Goal: Task Accomplishment & Management: Use online tool/utility

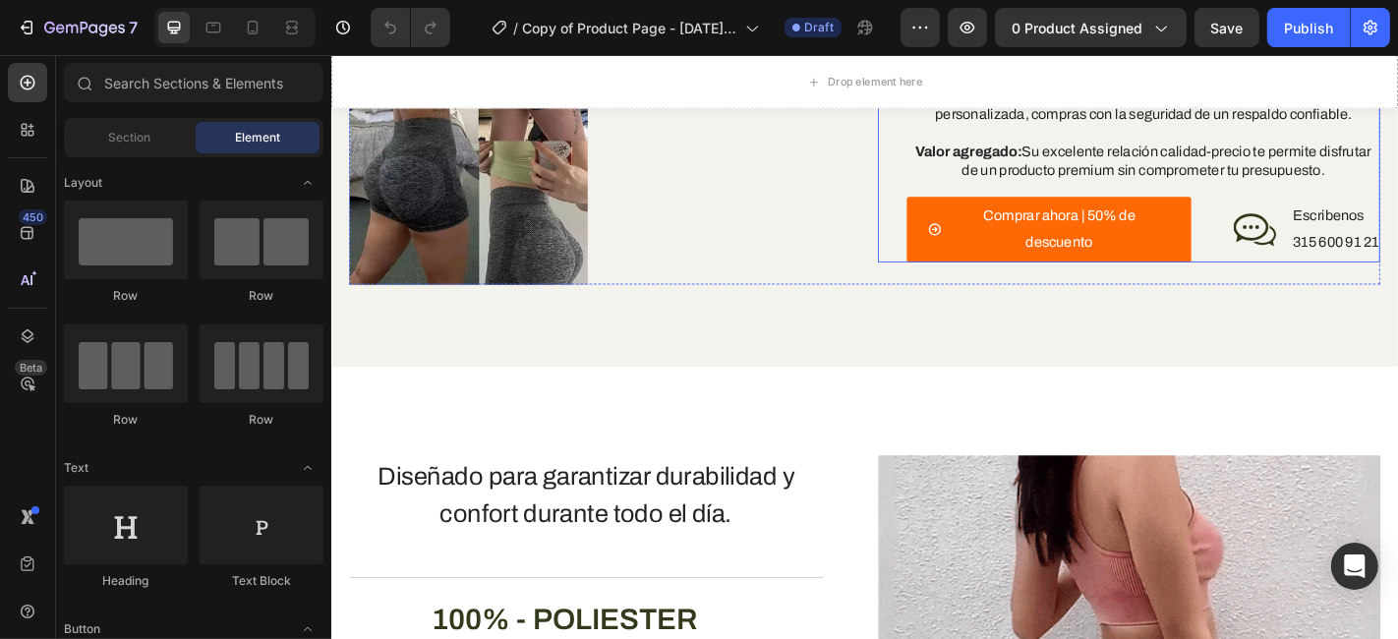
scroll to position [3058, 0]
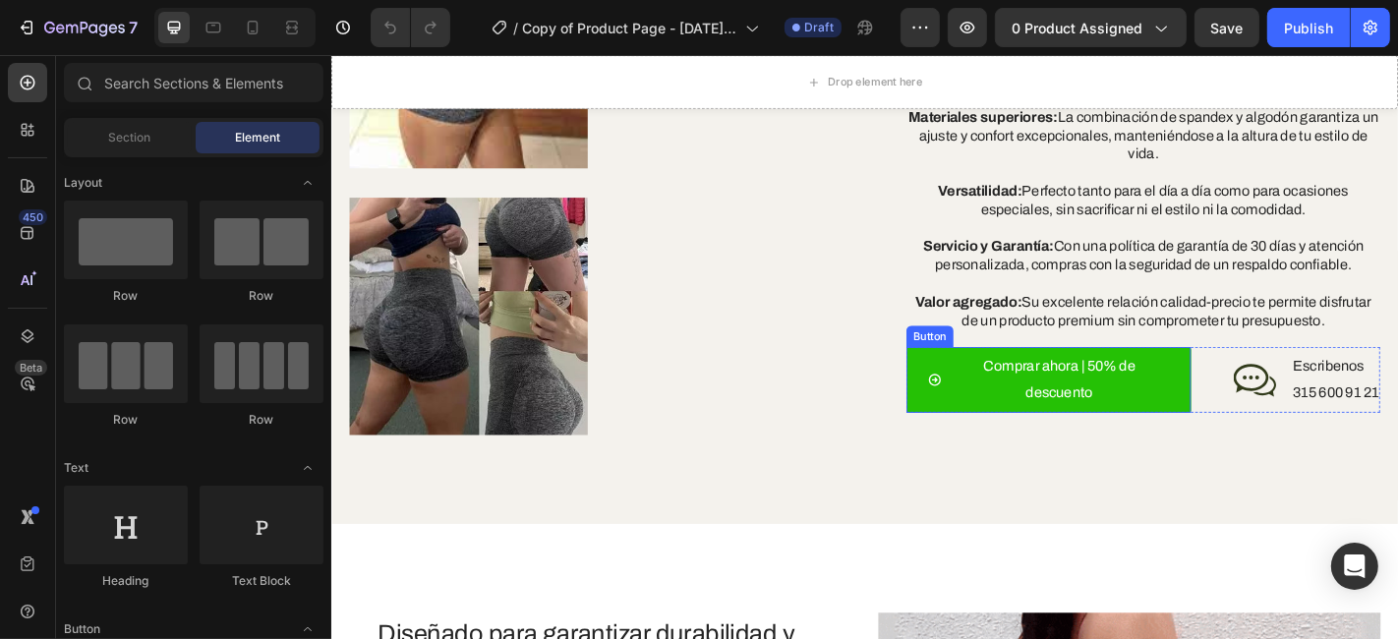
click at [1251, 418] on link "Comprar ahora | 50% de descuento" at bounding box center [1123, 413] width 315 height 73
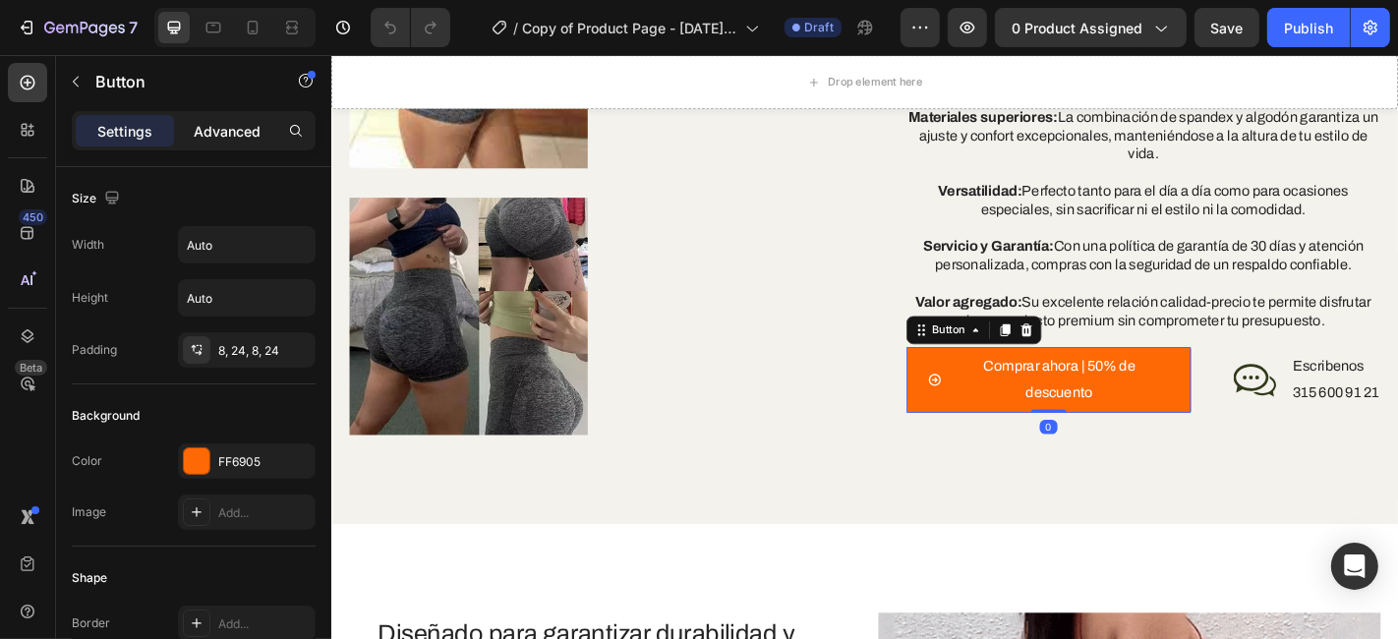
click at [243, 143] on div "Advanced" at bounding box center [227, 130] width 98 height 31
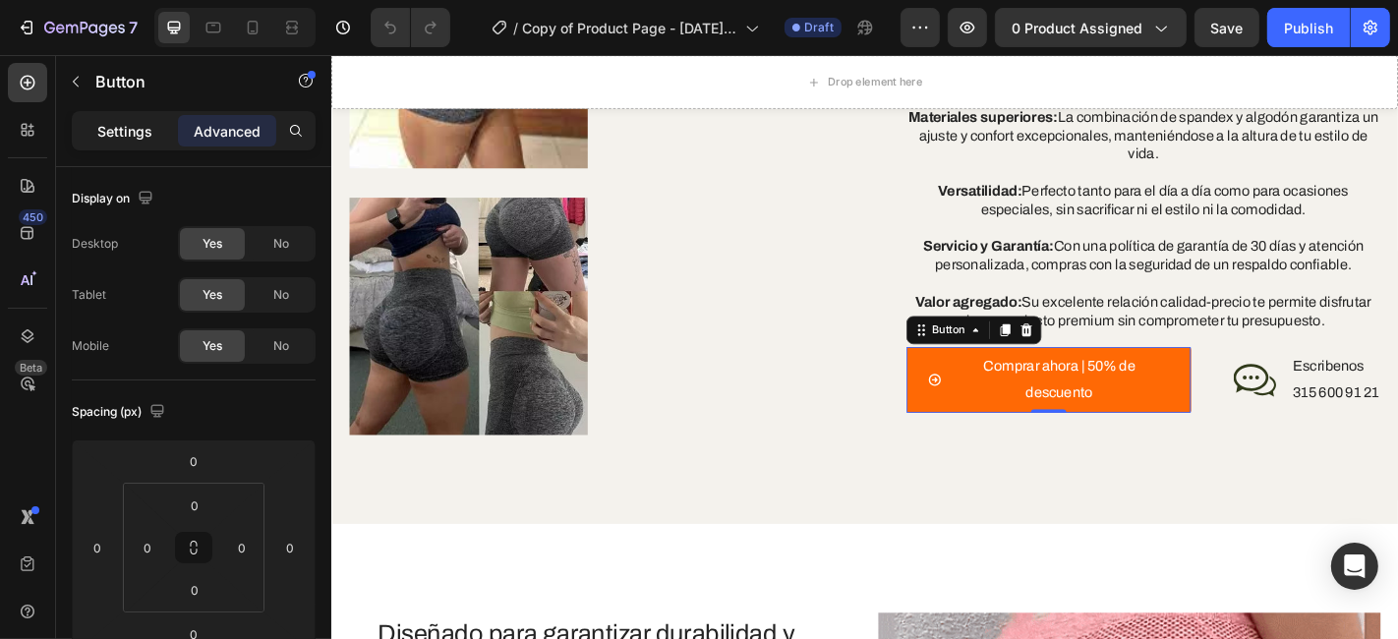
click at [147, 130] on p "Settings" at bounding box center [124, 131] width 55 height 21
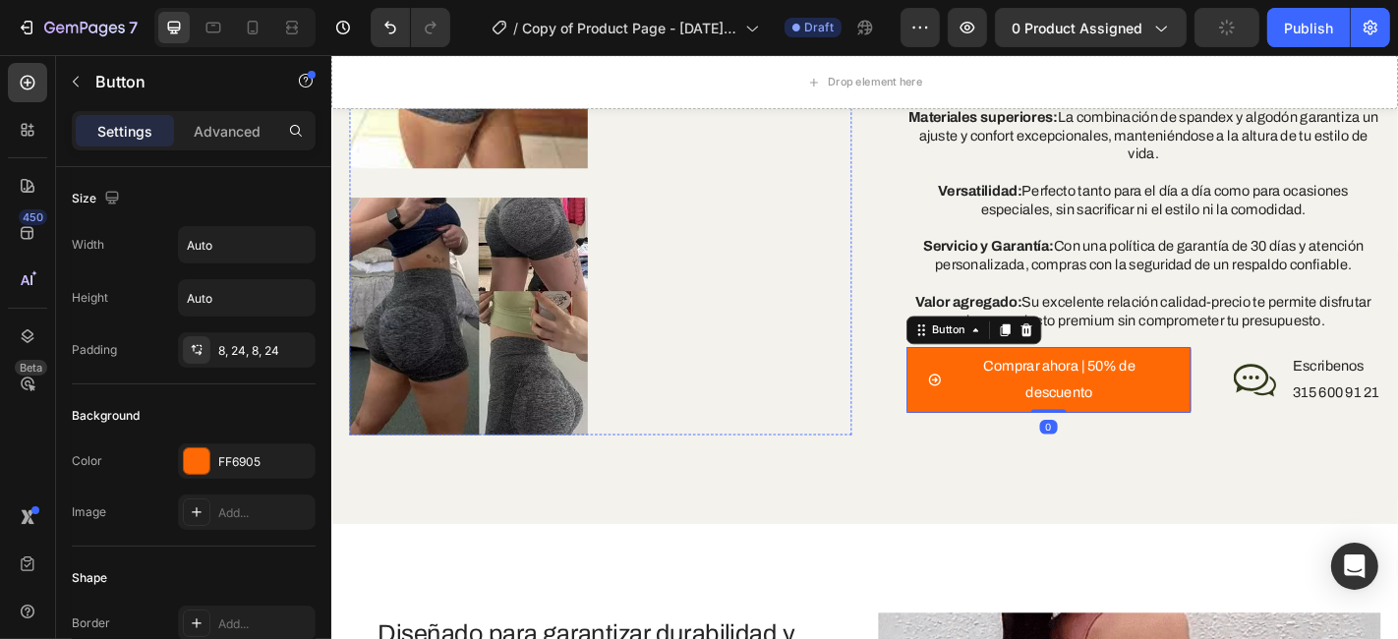
scroll to position [3494, 0]
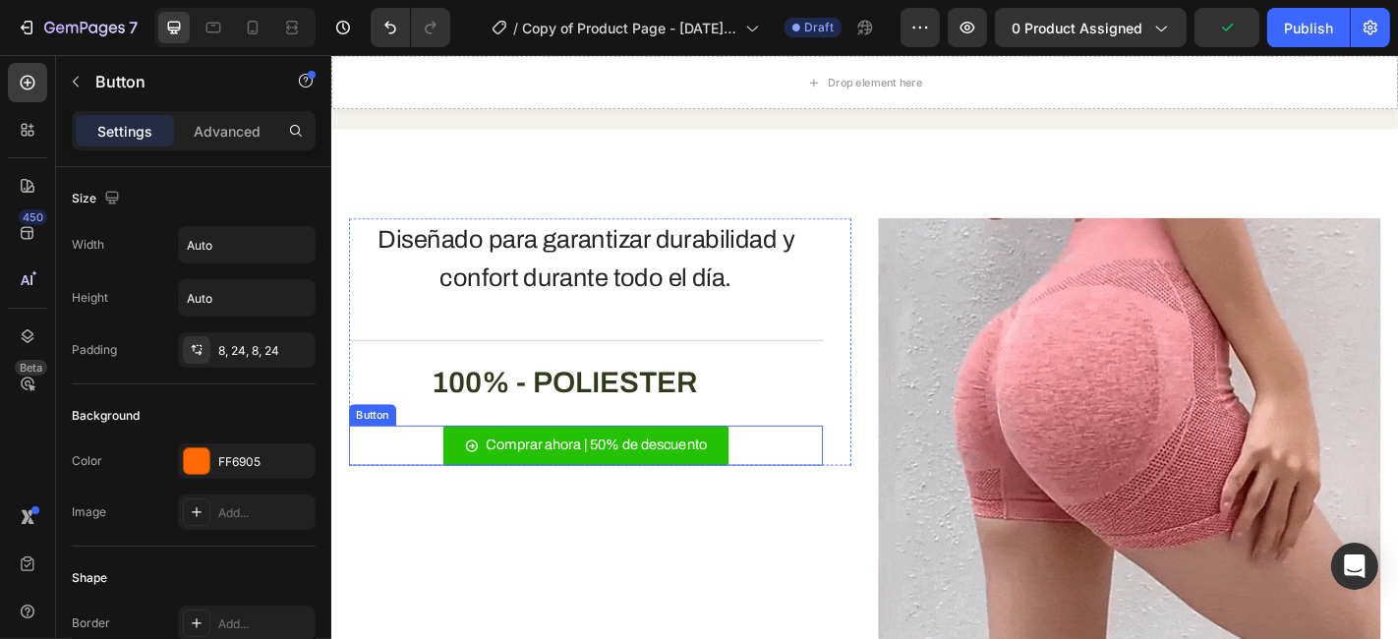
click at [765, 468] on link "Comprar ahora | 50% de descuento" at bounding box center [612, 486] width 316 height 44
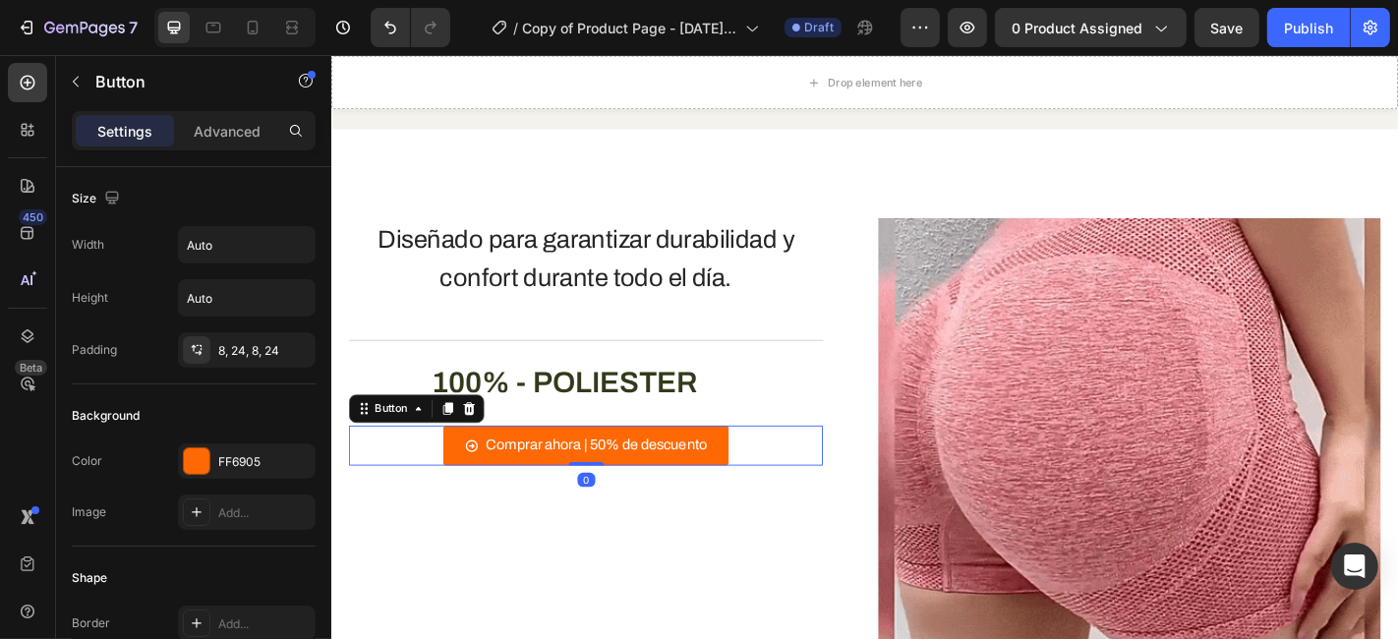
click at [853, 474] on div "Comprar ahora | 50% de descuento Button 0" at bounding box center [612, 486] width 524 height 44
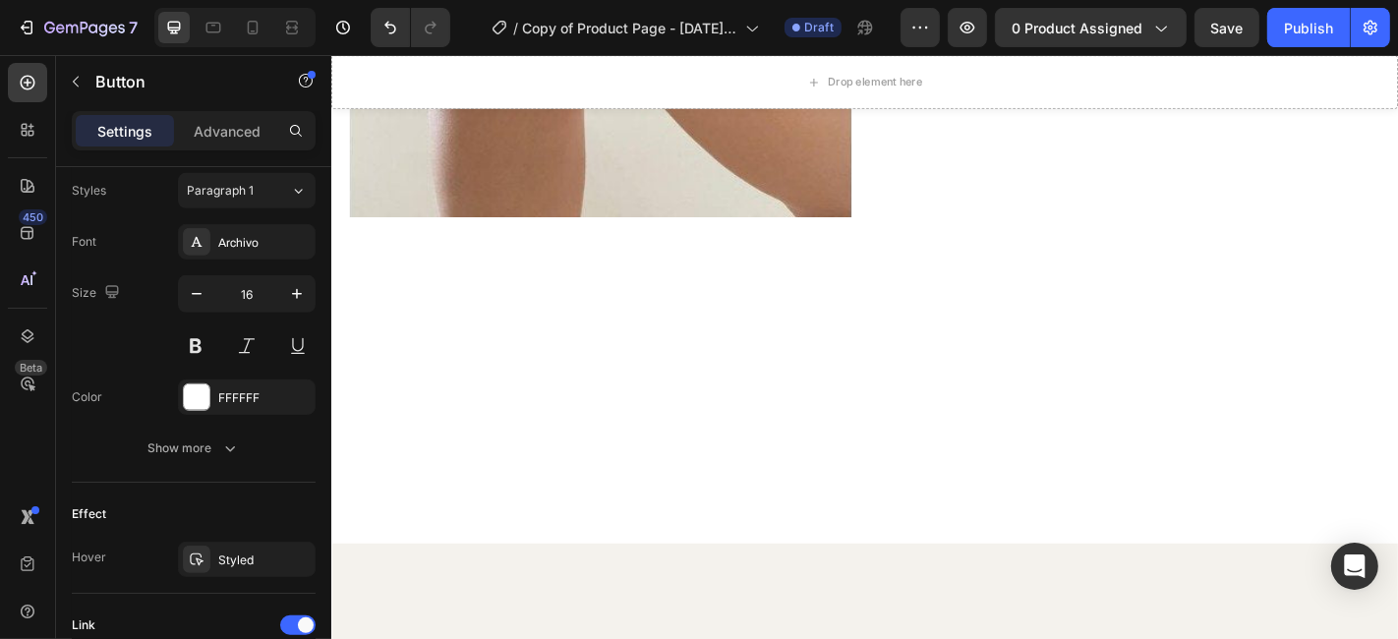
scroll to position [2075, 0]
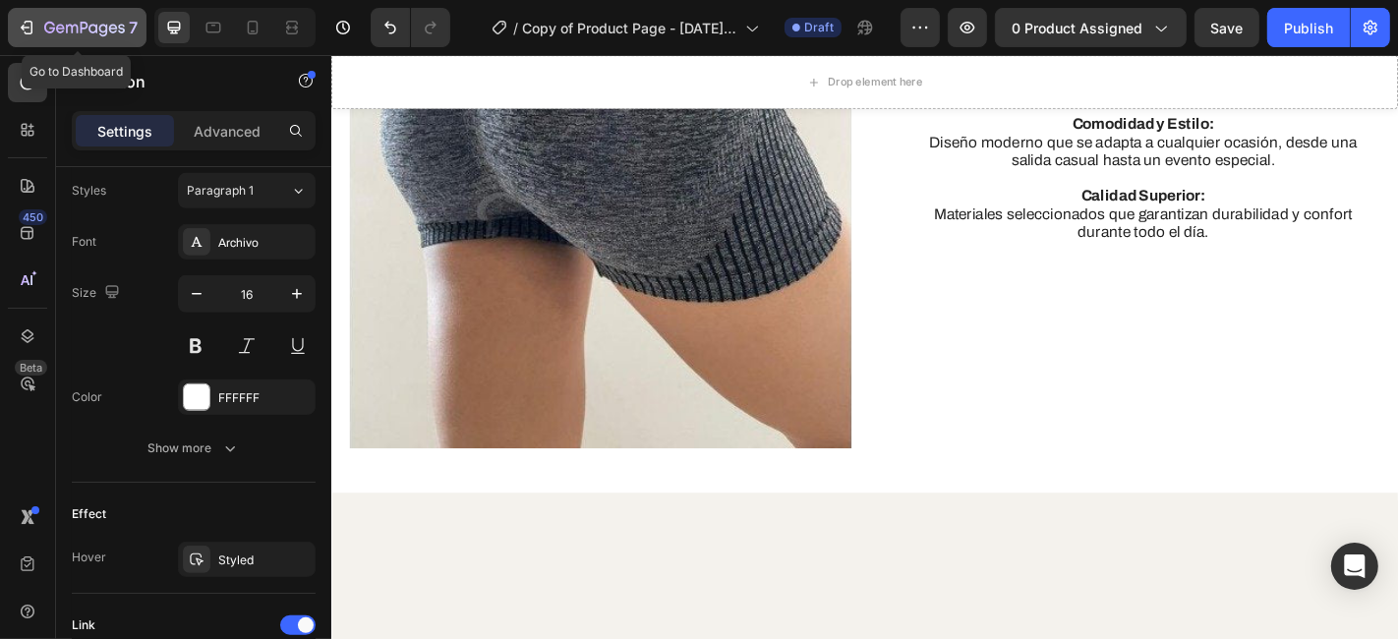
click at [56, 22] on icon "button" at bounding box center [84, 29] width 81 height 17
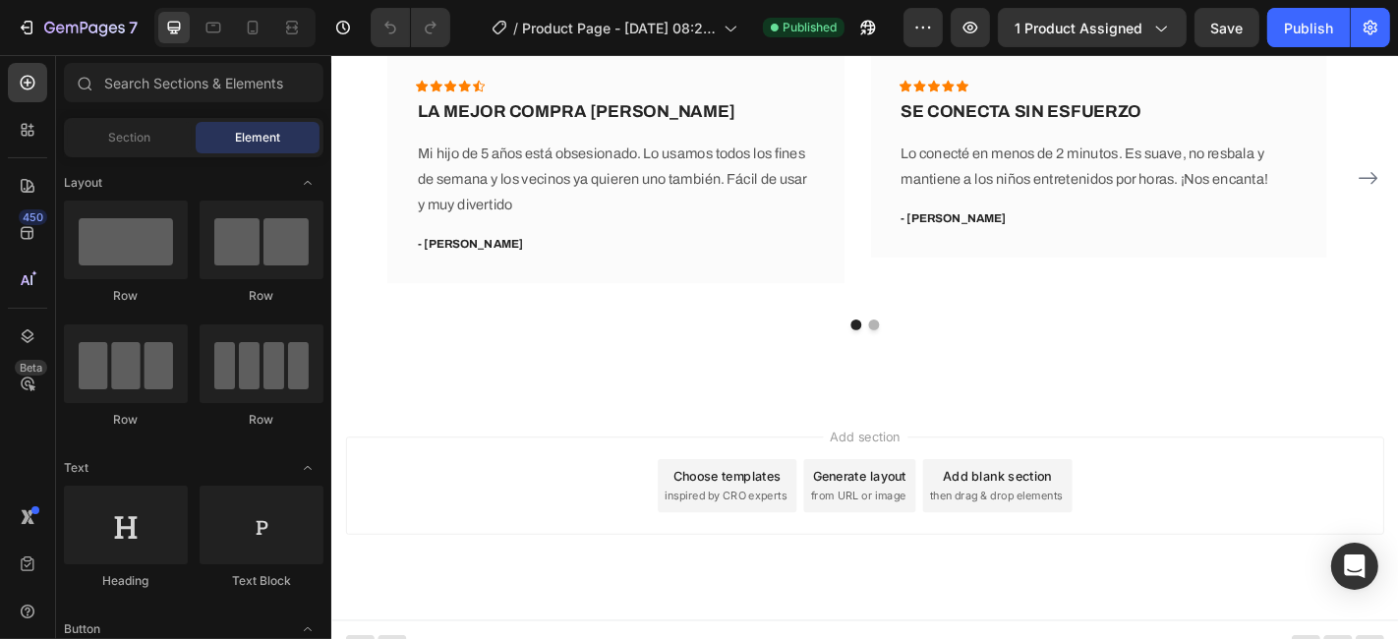
scroll to position [3900, 0]
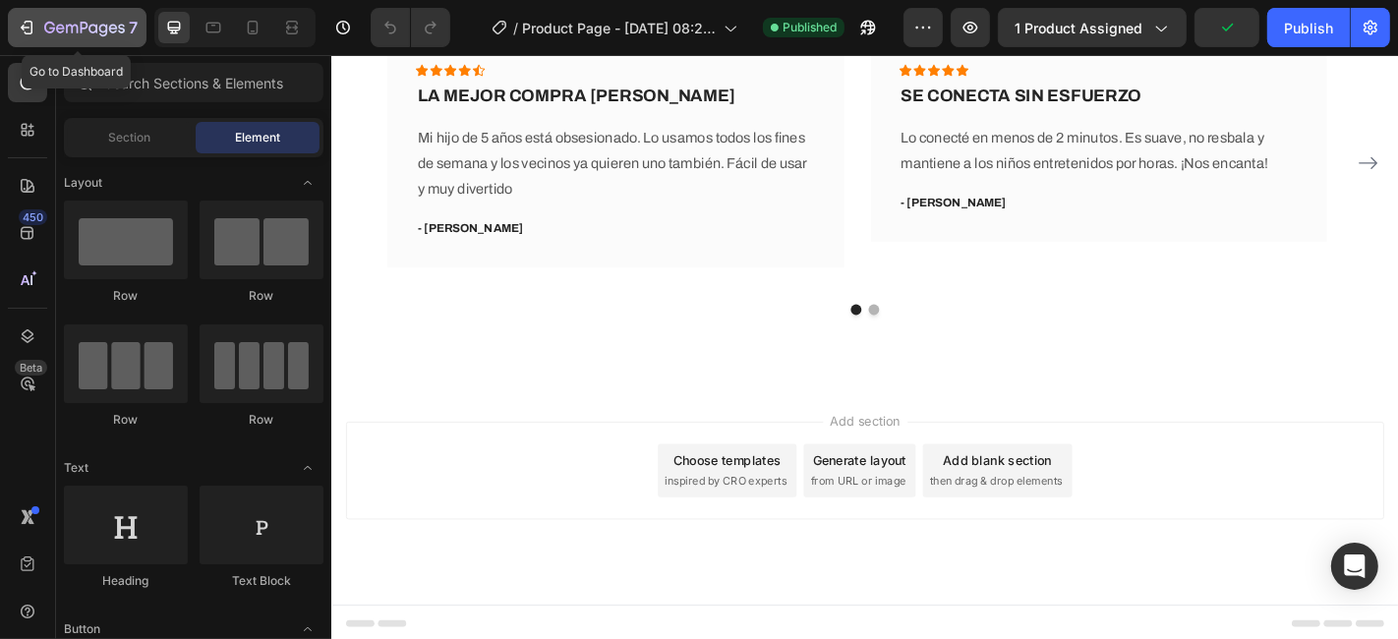
click at [48, 36] on icon "button" at bounding box center [84, 29] width 81 height 17
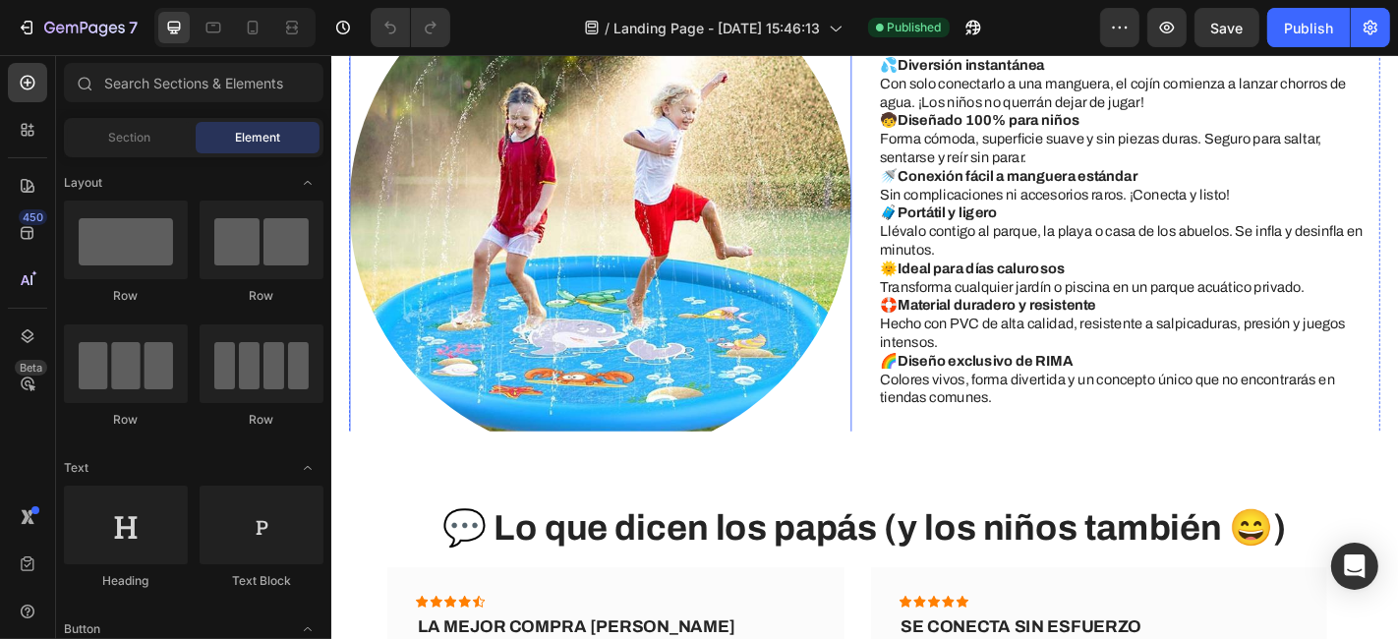
scroll to position [1268, 0]
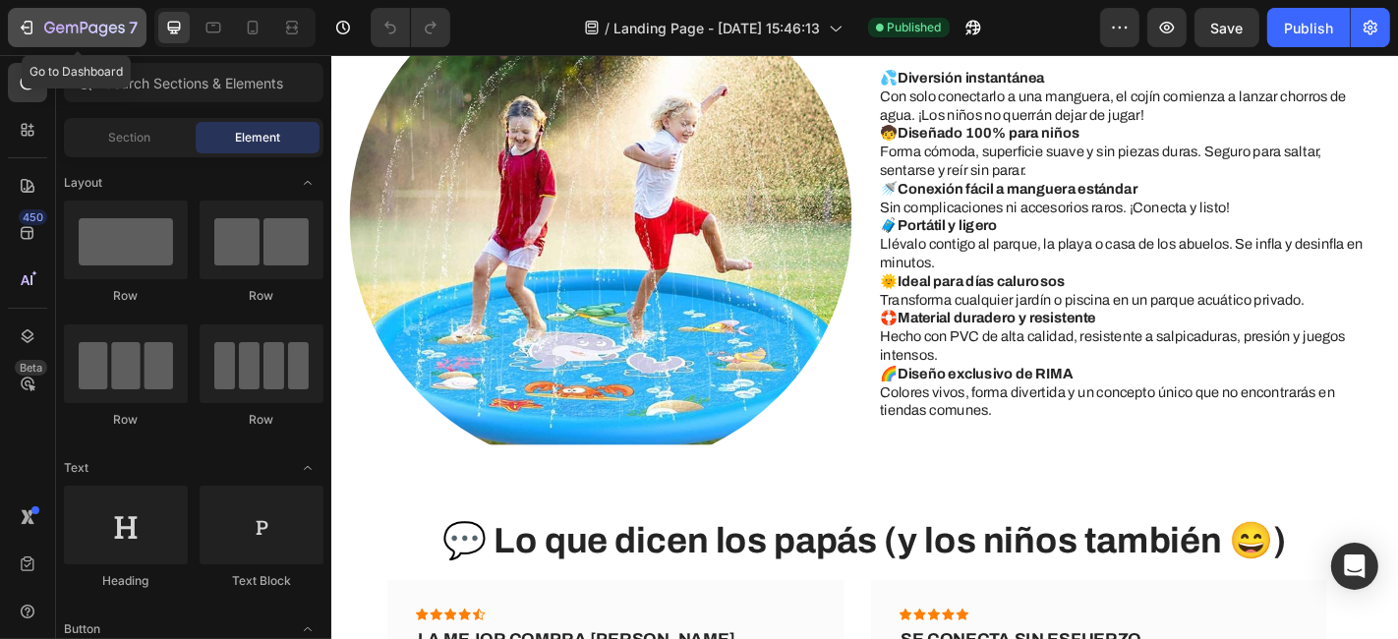
click at [67, 22] on icon "button" at bounding box center [84, 29] width 81 height 17
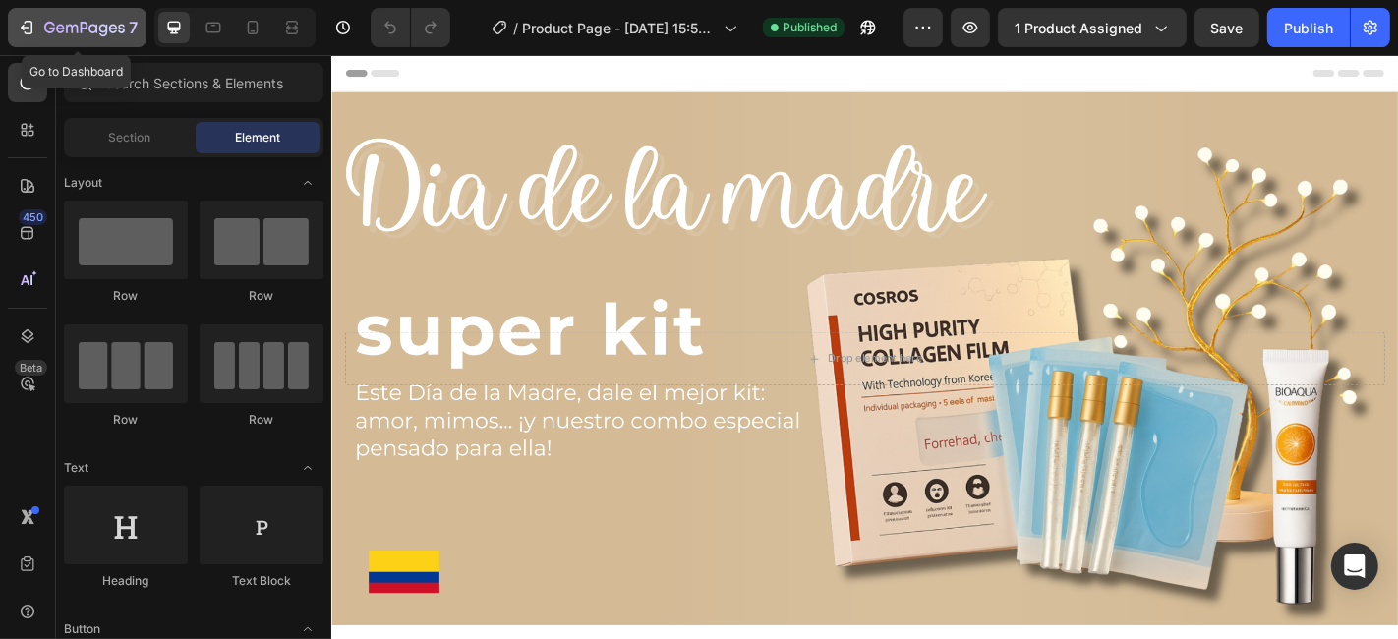
click at [41, 27] on div "7" at bounding box center [77, 28] width 121 height 24
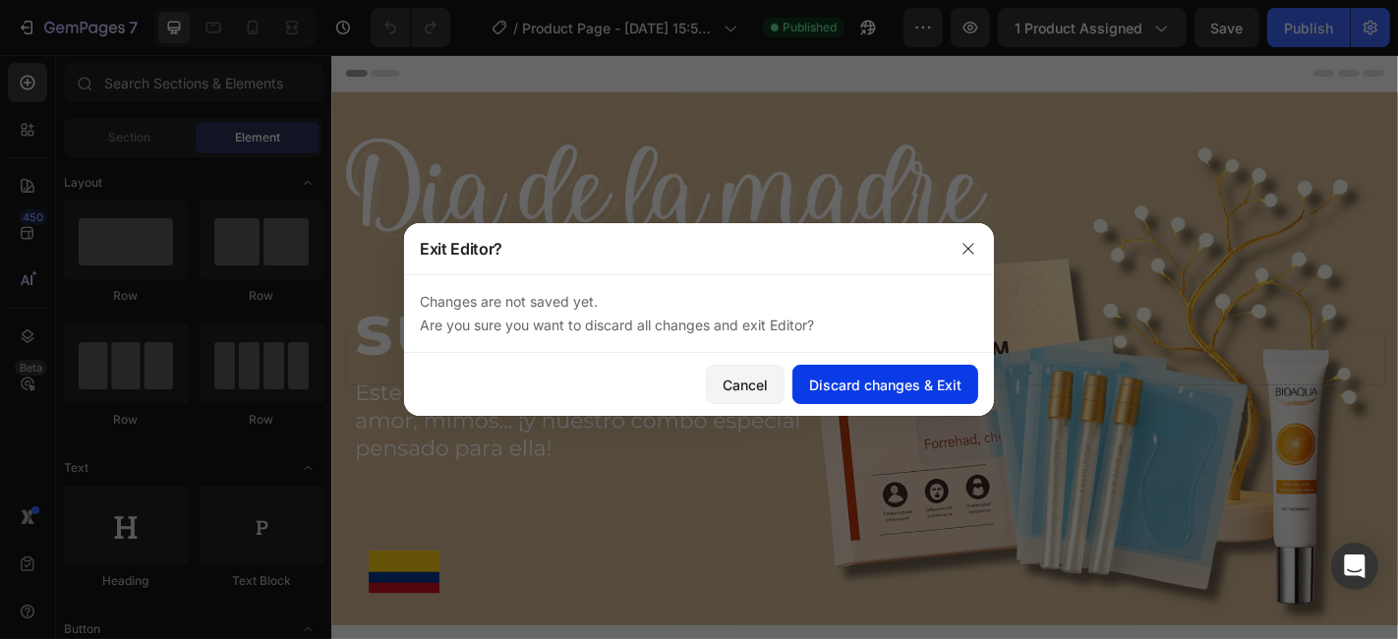
click at [836, 390] on div "Discard changes & Exit" at bounding box center [885, 384] width 152 height 21
